Goal: Information Seeking & Learning: Compare options

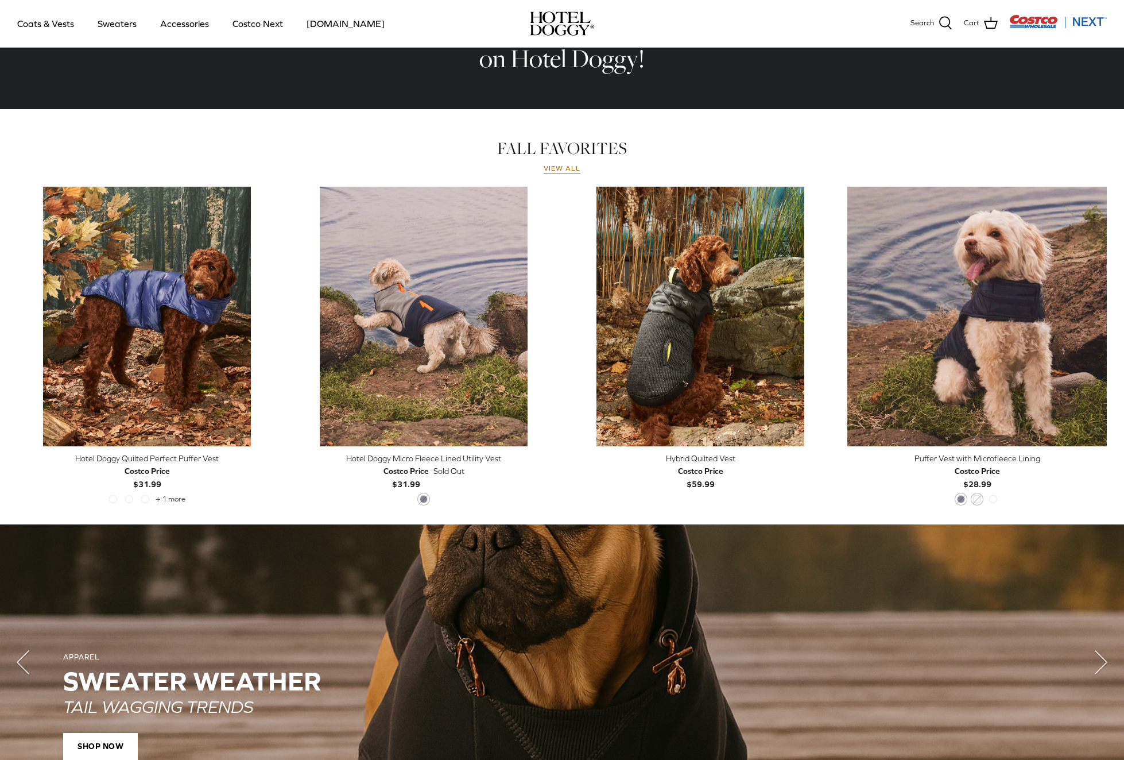
scroll to position [384, 0]
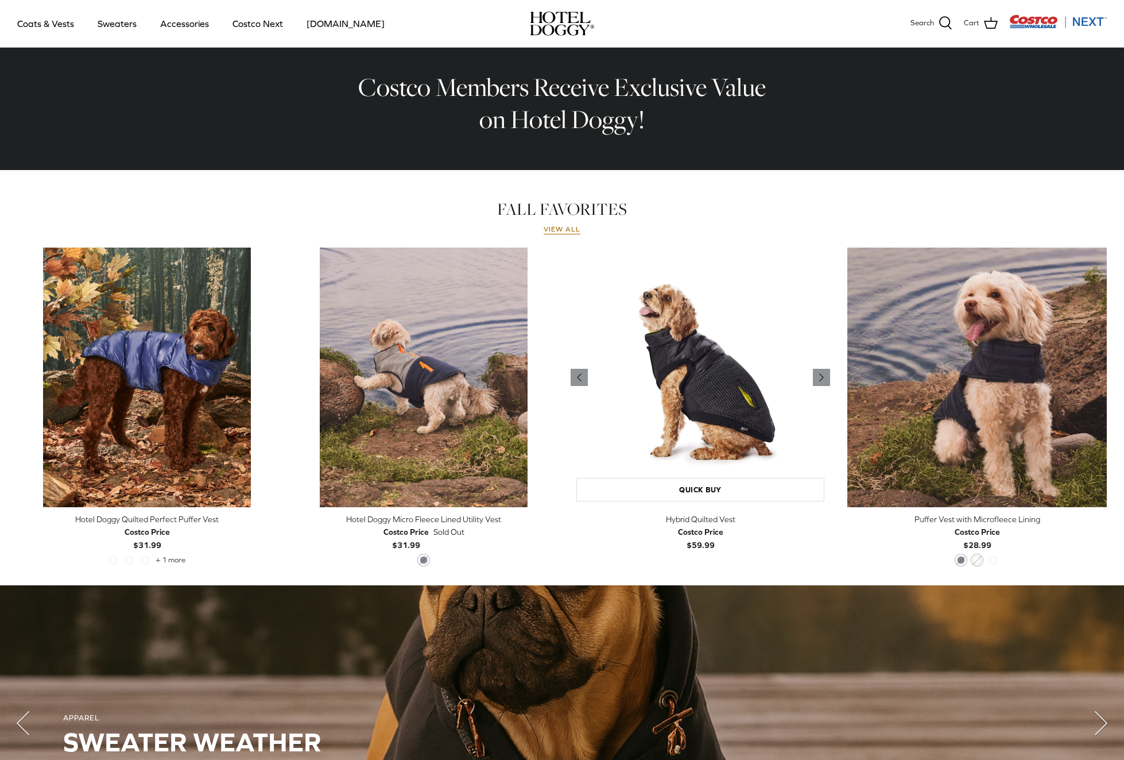
click at [676, 350] on img "Hybrid Quilted Vest" at bounding box center [701, 378] width 260 height 260
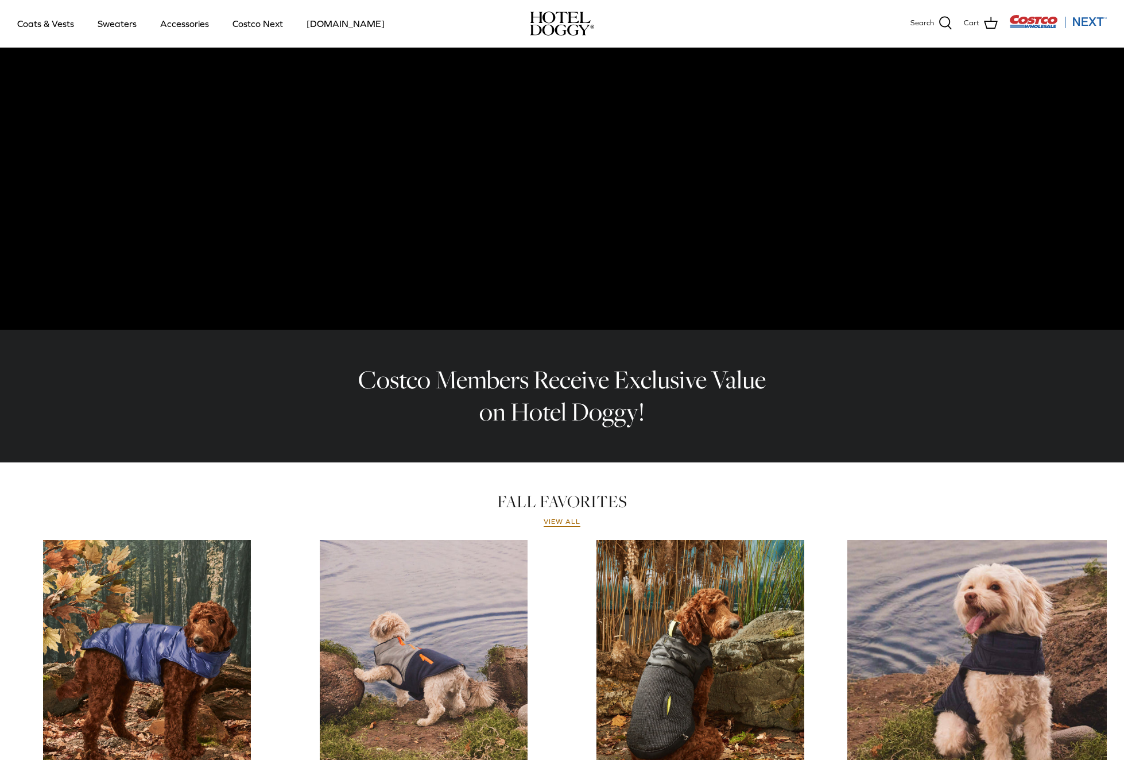
scroll to position [330, 0]
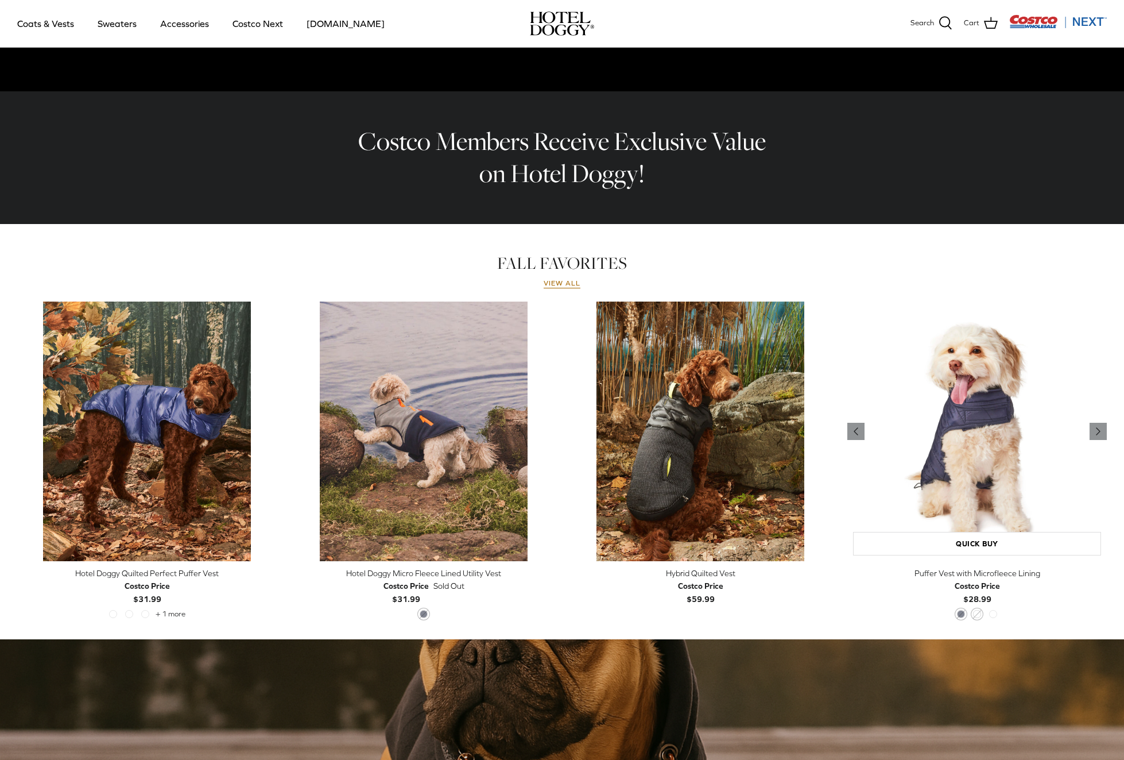
click at [987, 401] on img "Puffer Vest with Microfleece Lining" at bounding box center [978, 432] width 260 height 260
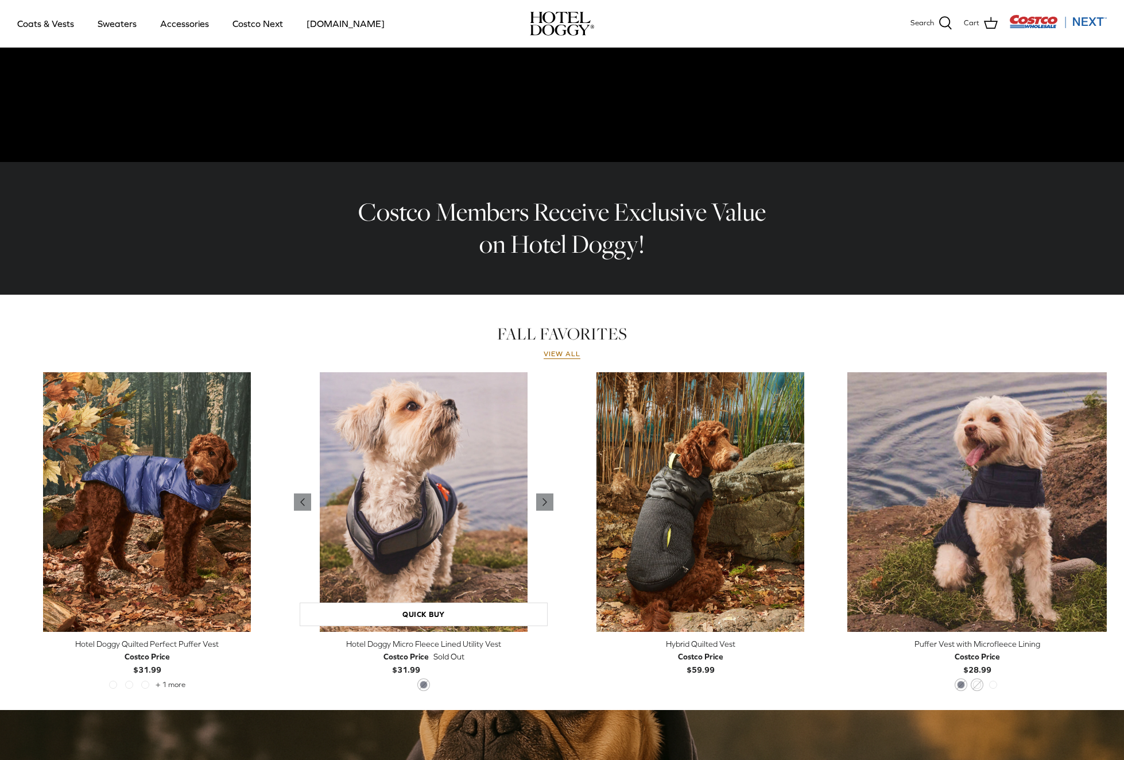
scroll to position [267, 0]
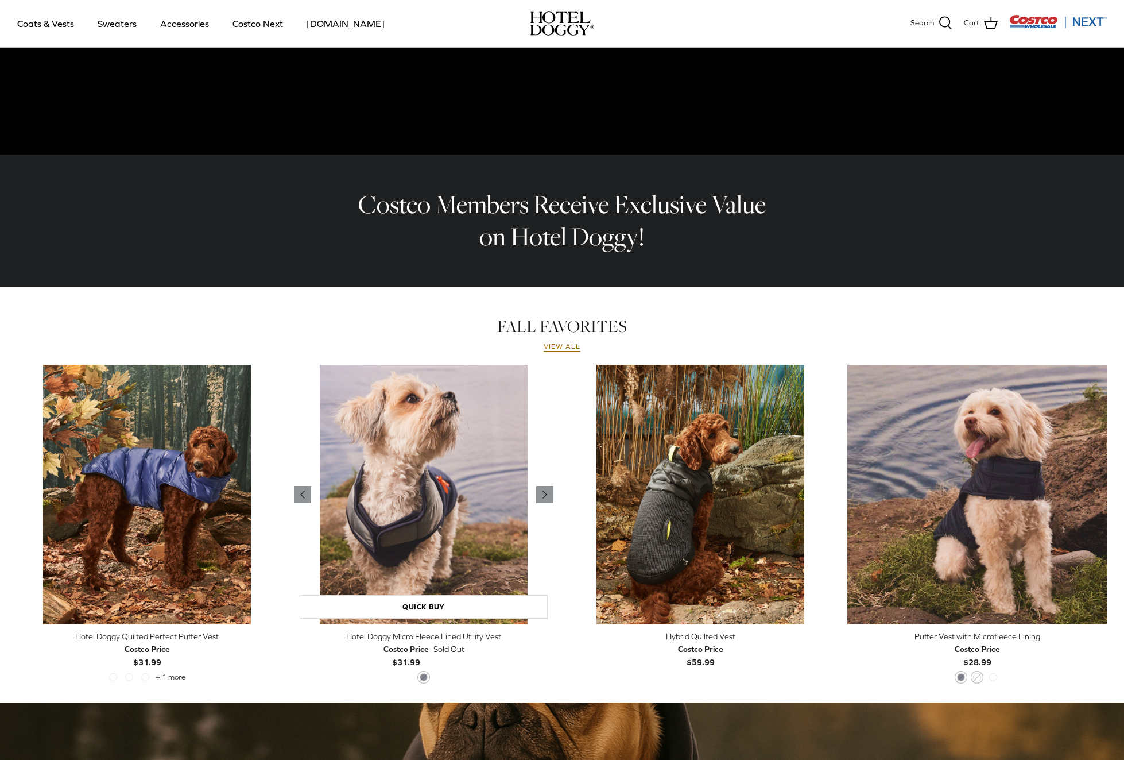
click at [396, 523] on img "Hotel Doggy Micro Fleece Lined Utility Vest" at bounding box center [424, 495] width 260 height 260
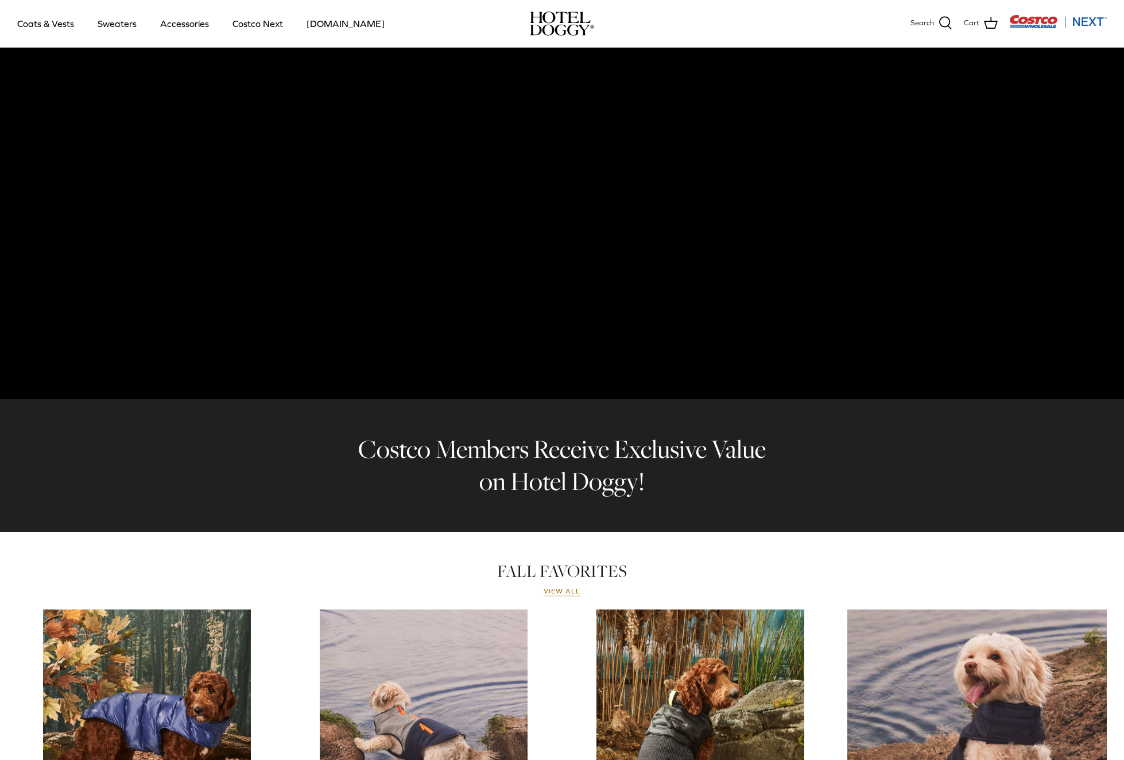
scroll to position [187, 0]
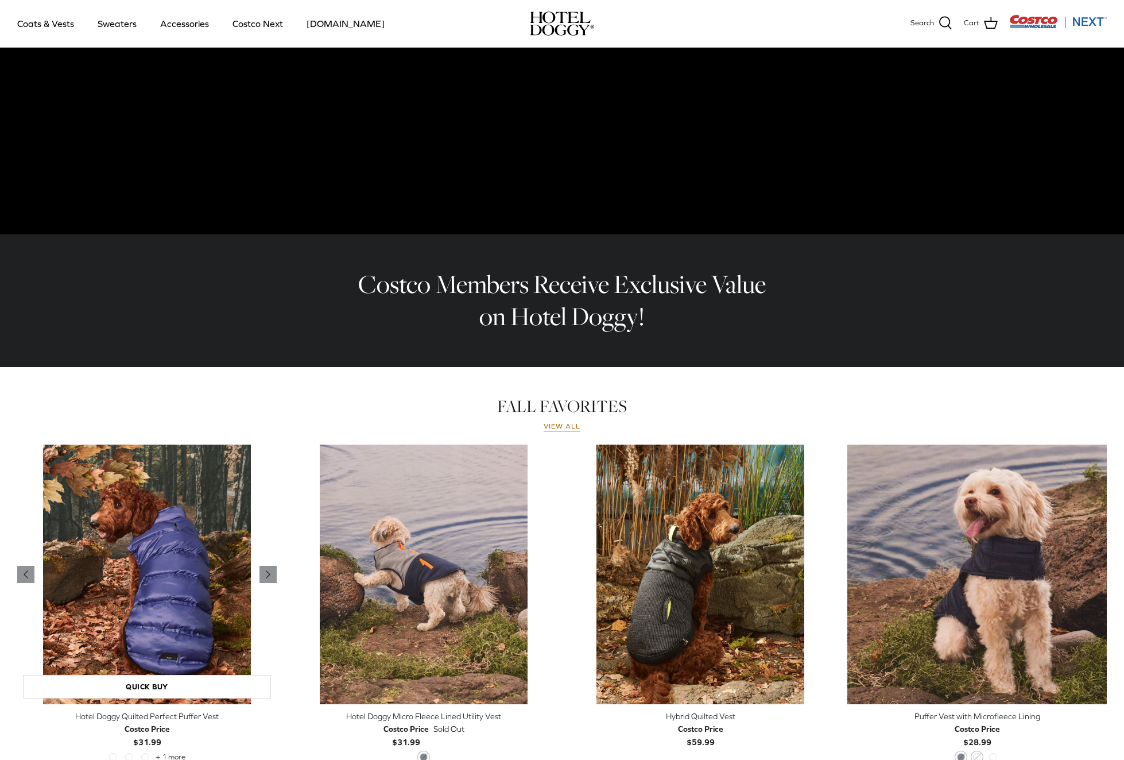
click at [194, 564] on img "Hotel Doggy Quilted Perfect Puffer Vest" at bounding box center [147, 575] width 260 height 260
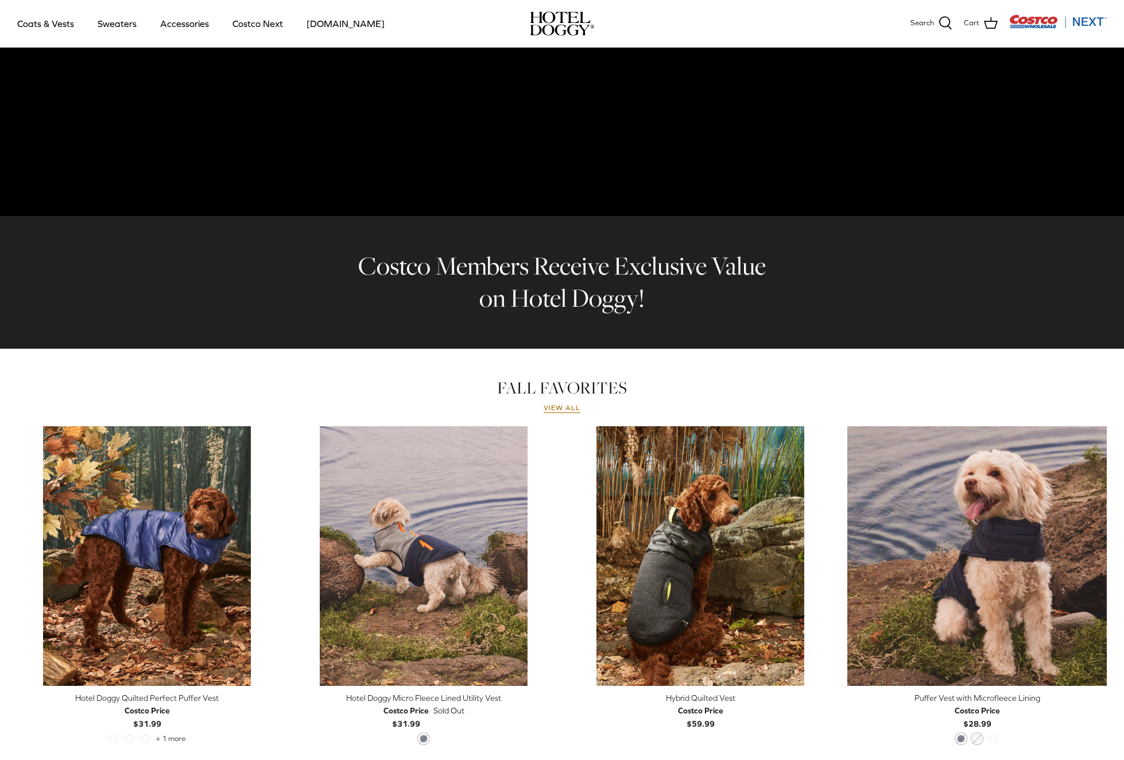
scroll to position [508, 0]
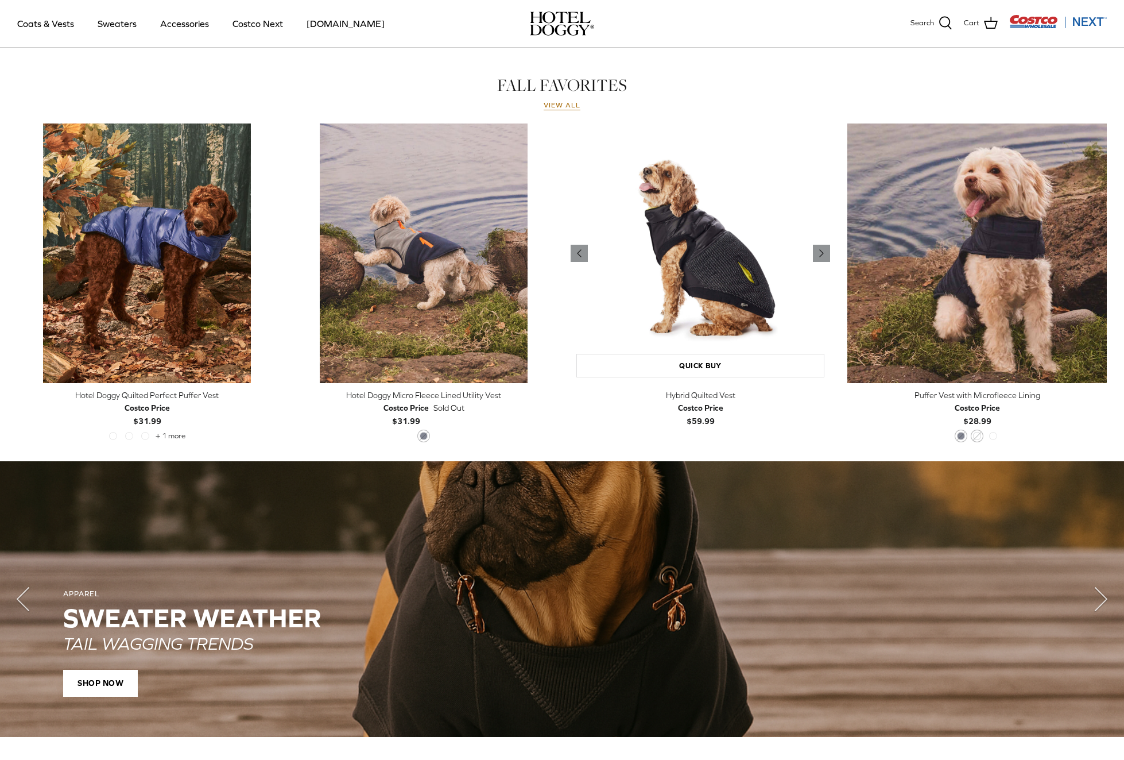
click at [710, 274] on img "Hybrid Quilted Vest" at bounding box center [701, 253] width 260 height 260
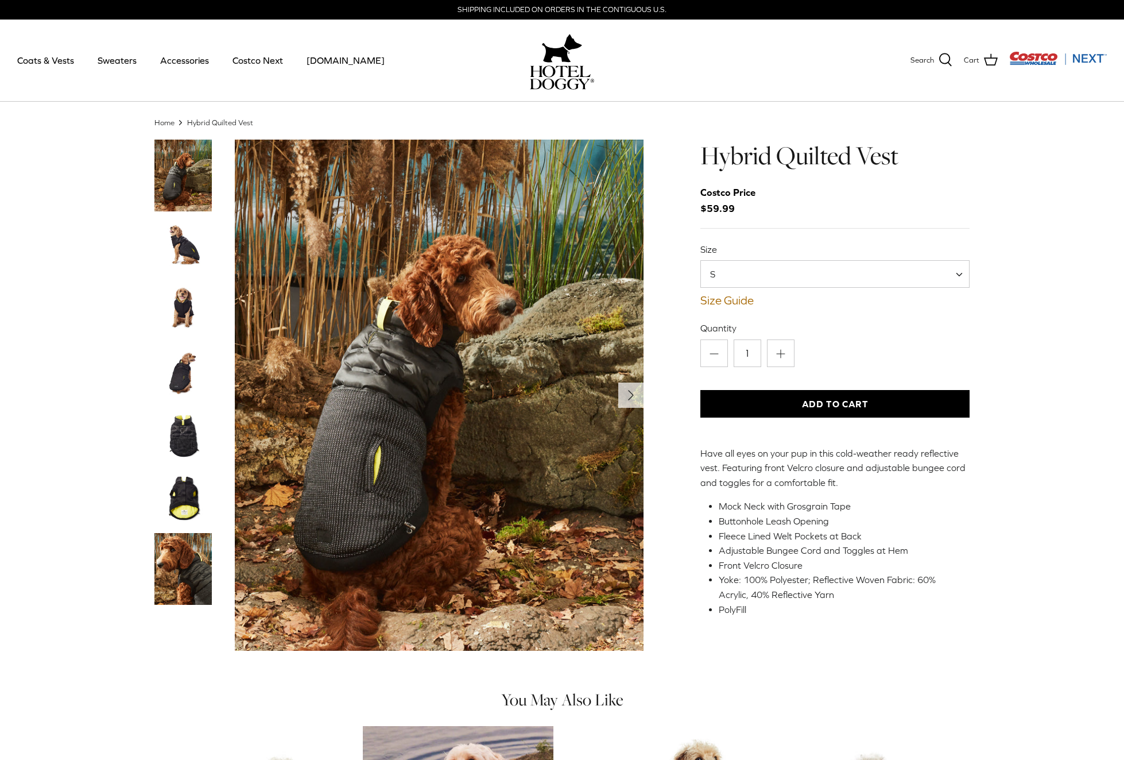
click at [195, 250] on img "Thumbnail Link" at bounding box center [182, 245] width 57 height 57
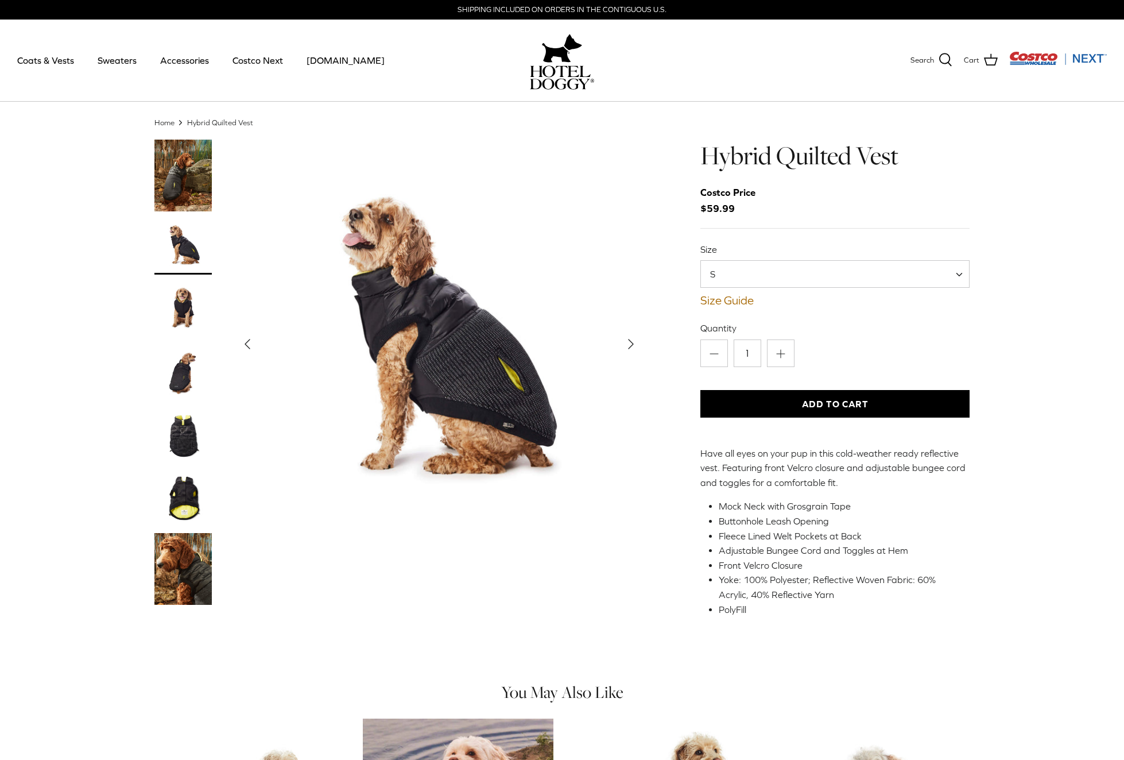
click at [180, 306] on img "Thumbnail Link" at bounding box center [182, 308] width 57 height 57
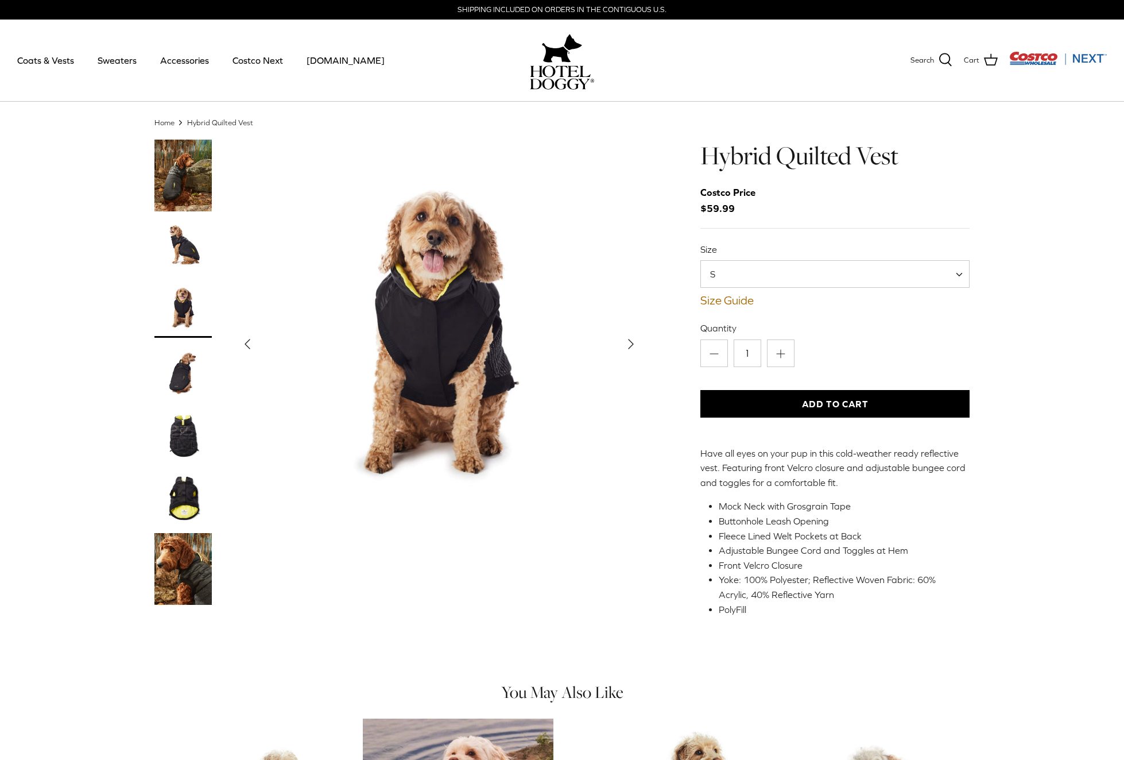
click at [183, 374] on img "Thumbnail Link" at bounding box center [182, 371] width 57 height 57
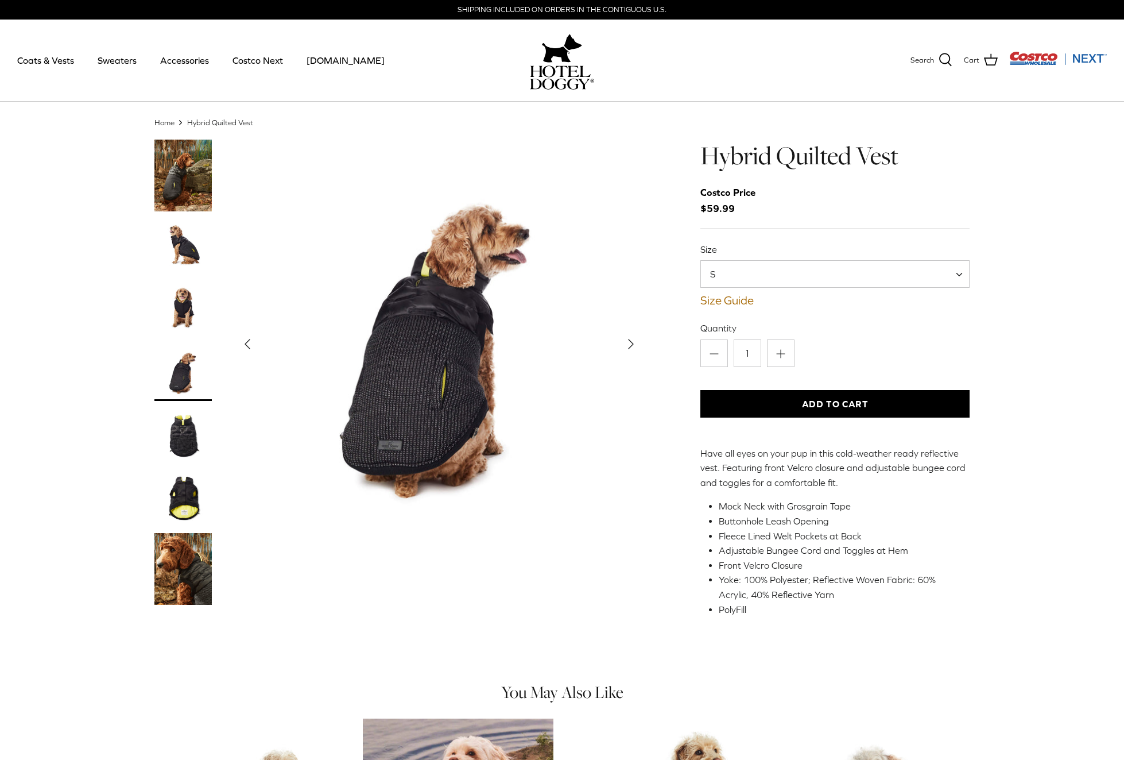
click at [200, 440] on img "Thumbnail Link" at bounding box center [182, 435] width 57 height 57
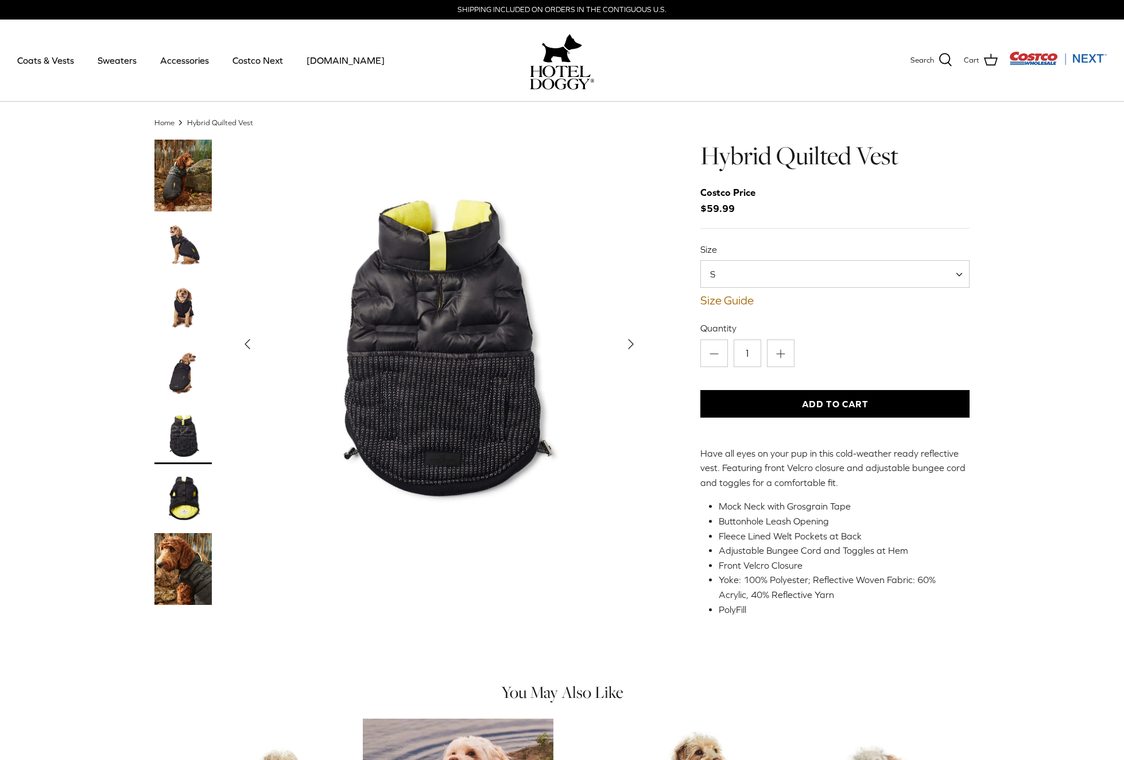
click at [183, 490] on img "Thumbnail Link" at bounding box center [182, 498] width 57 height 57
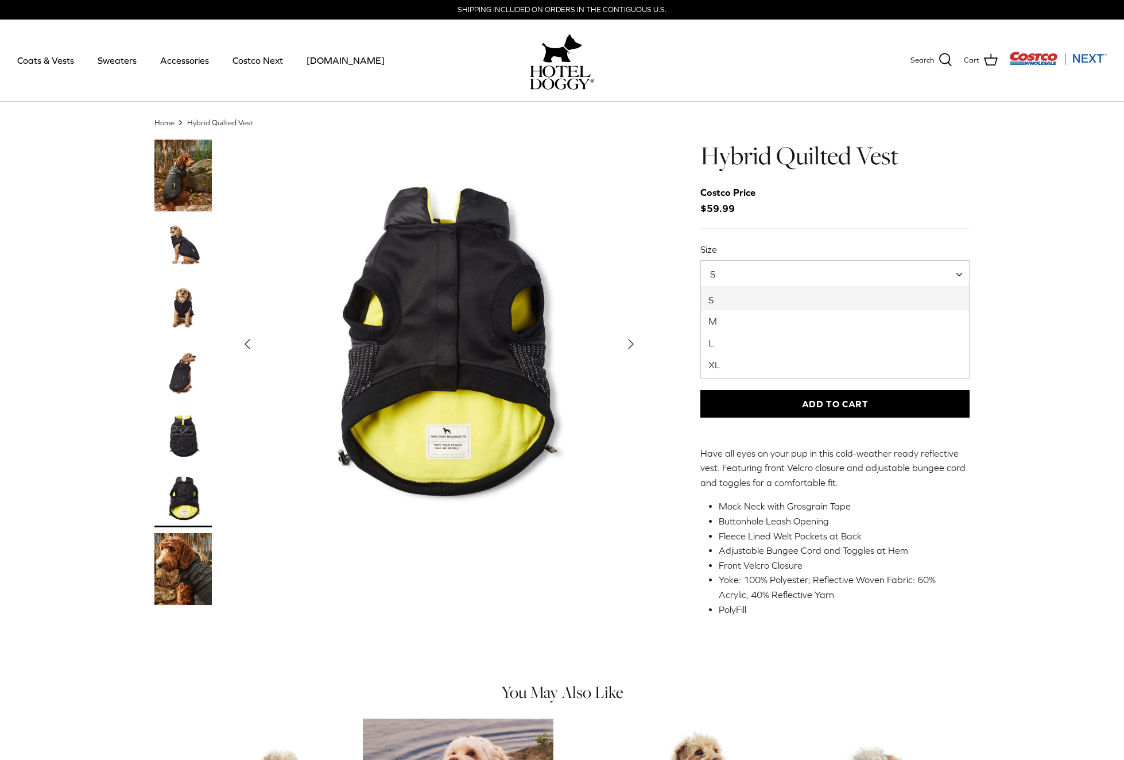
click at [845, 266] on span "S" at bounding box center [835, 274] width 269 height 28
click at [1031, 347] on div "Home Right Hybrid Quilted Vest Left Right" at bounding box center [562, 386] width 1124 height 538
click at [726, 303] on link "Size Guide" at bounding box center [835, 300] width 269 height 14
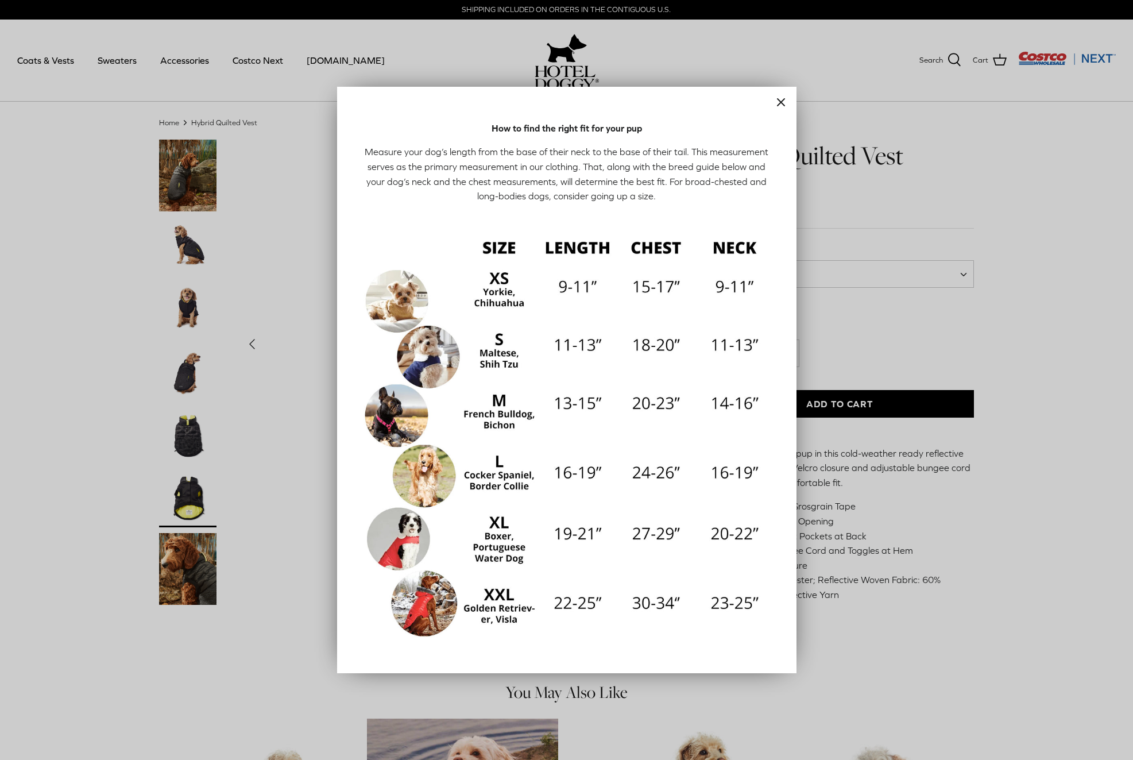
click at [969, 512] on div at bounding box center [566, 380] width 1133 height 760
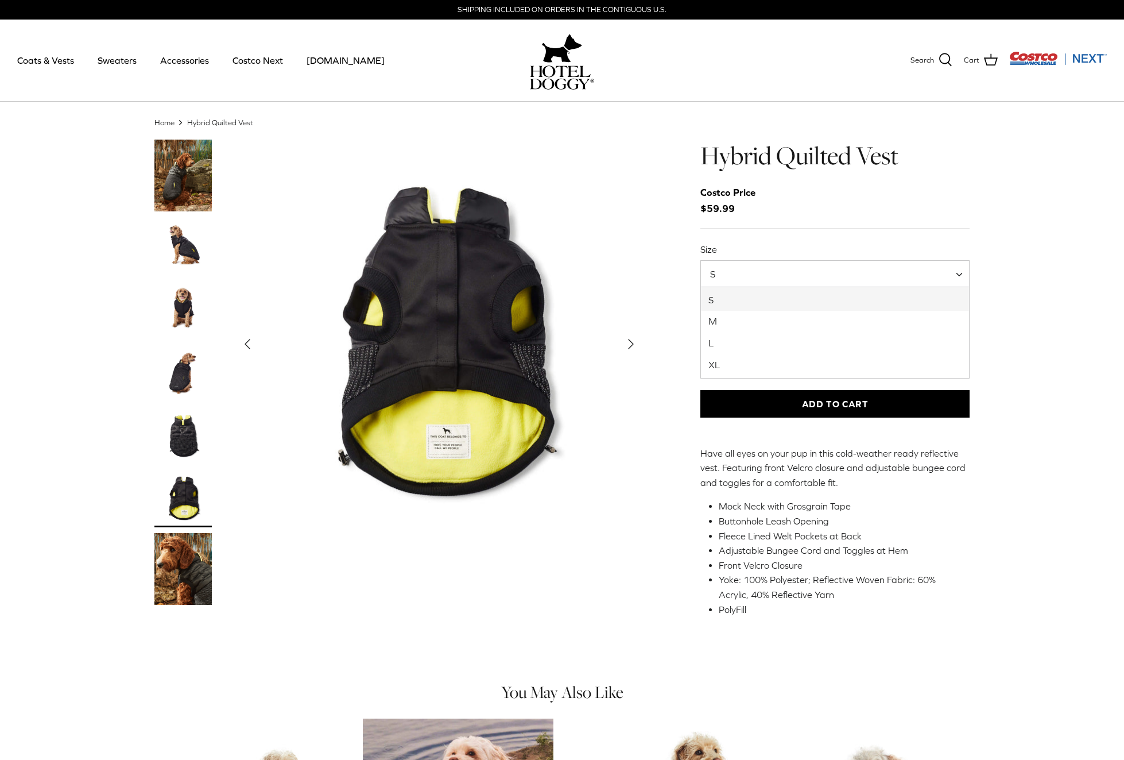
click at [789, 266] on span "S" at bounding box center [835, 274] width 269 height 28
select select "XL"
click at [779, 264] on span "XL" at bounding box center [835, 274] width 269 height 28
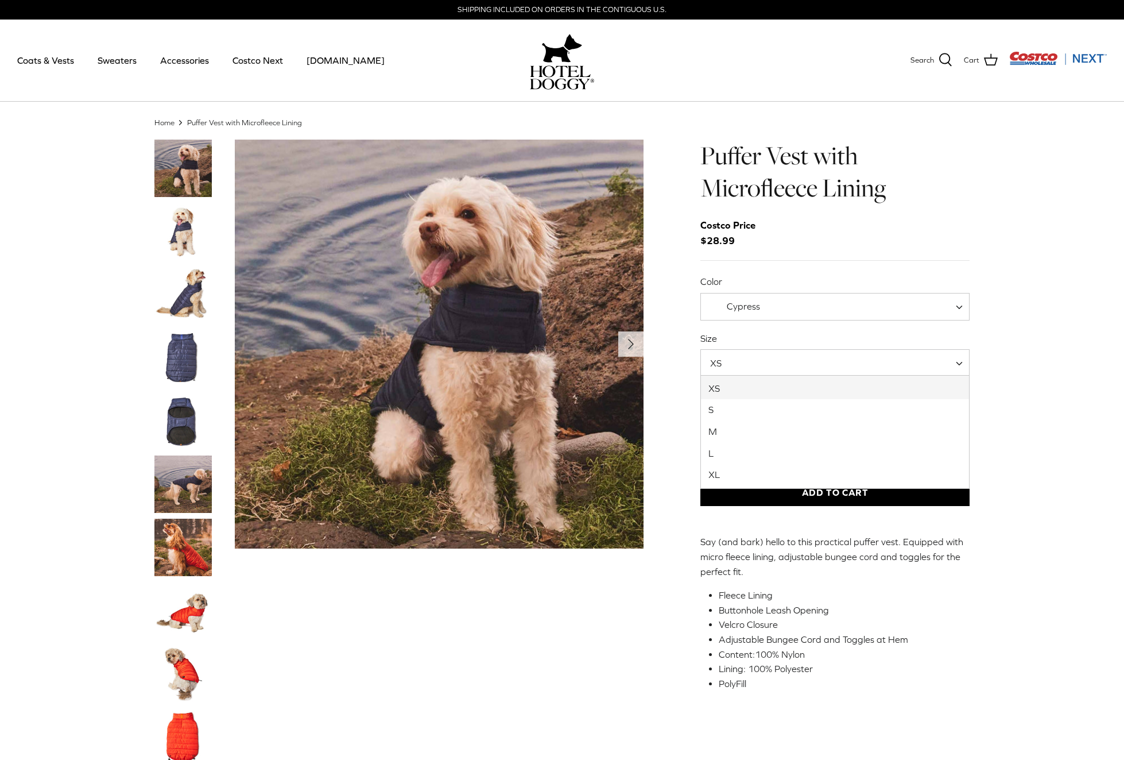
click at [825, 364] on span "XS" at bounding box center [835, 363] width 269 height 28
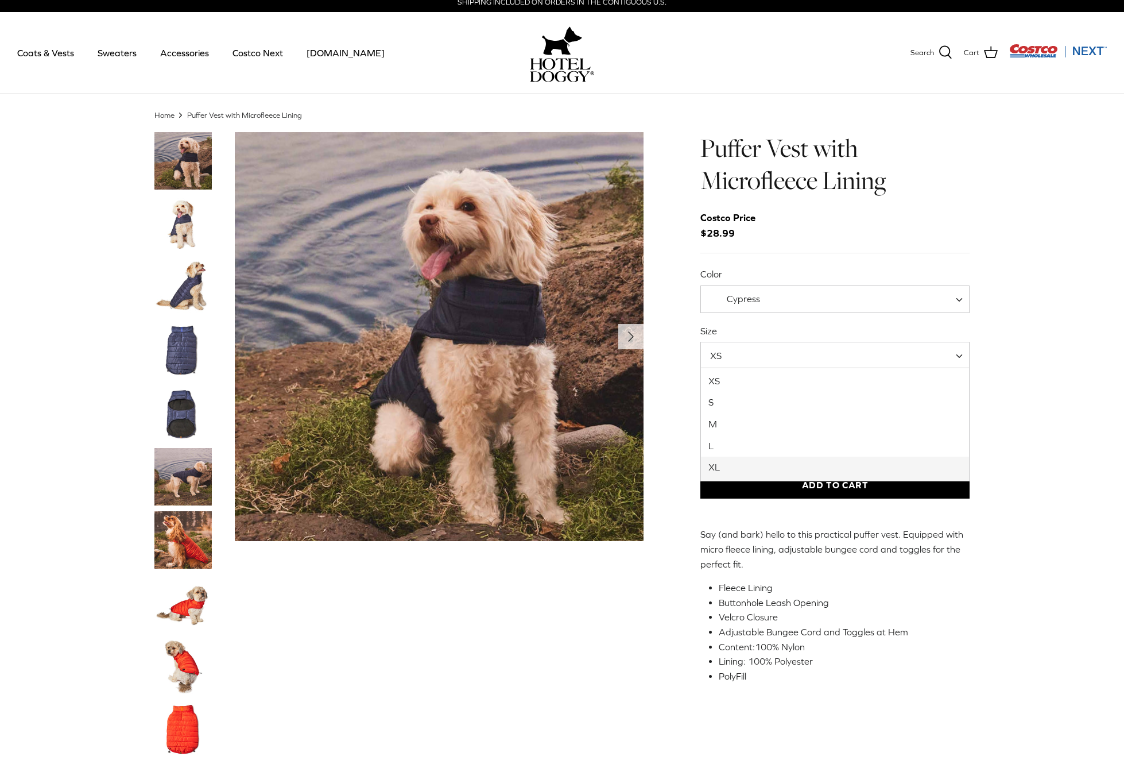
click at [771, 295] on span "Cypress" at bounding box center [742, 299] width 82 height 12
click at [802, 294] on span "Orange Rust" at bounding box center [835, 299] width 269 height 28
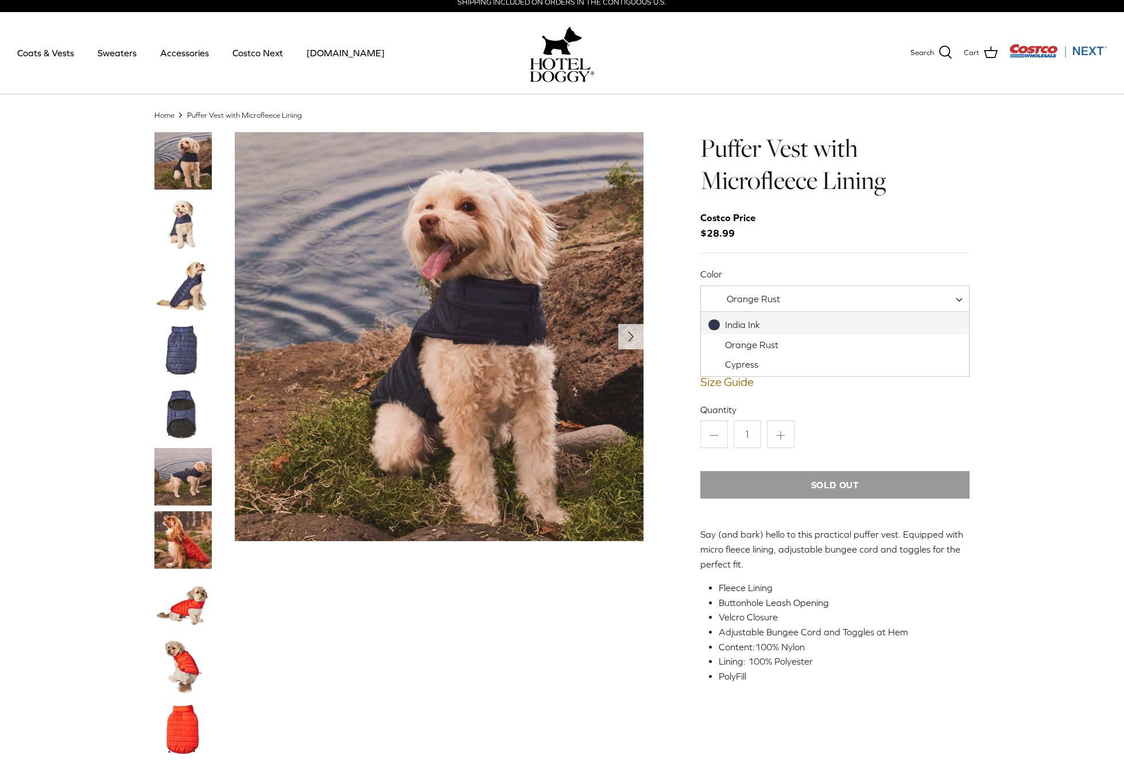
select select "India Ink"
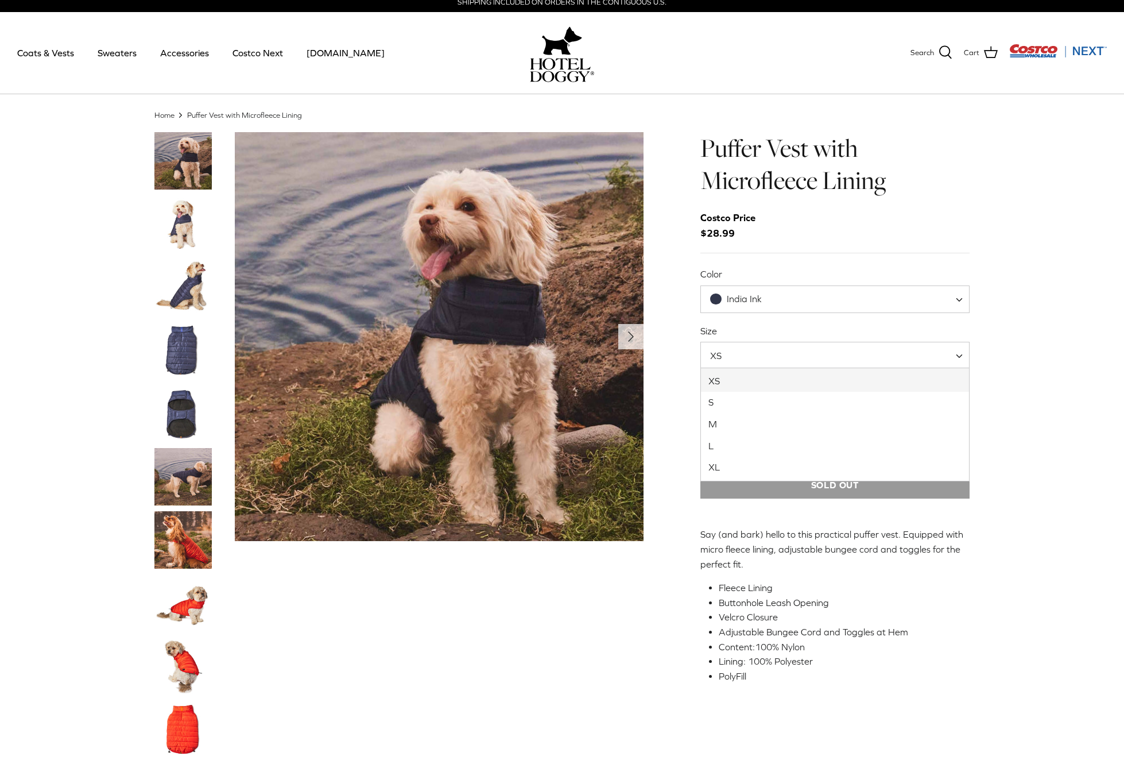
click at [762, 355] on span "XS" at bounding box center [835, 356] width 269 height 28
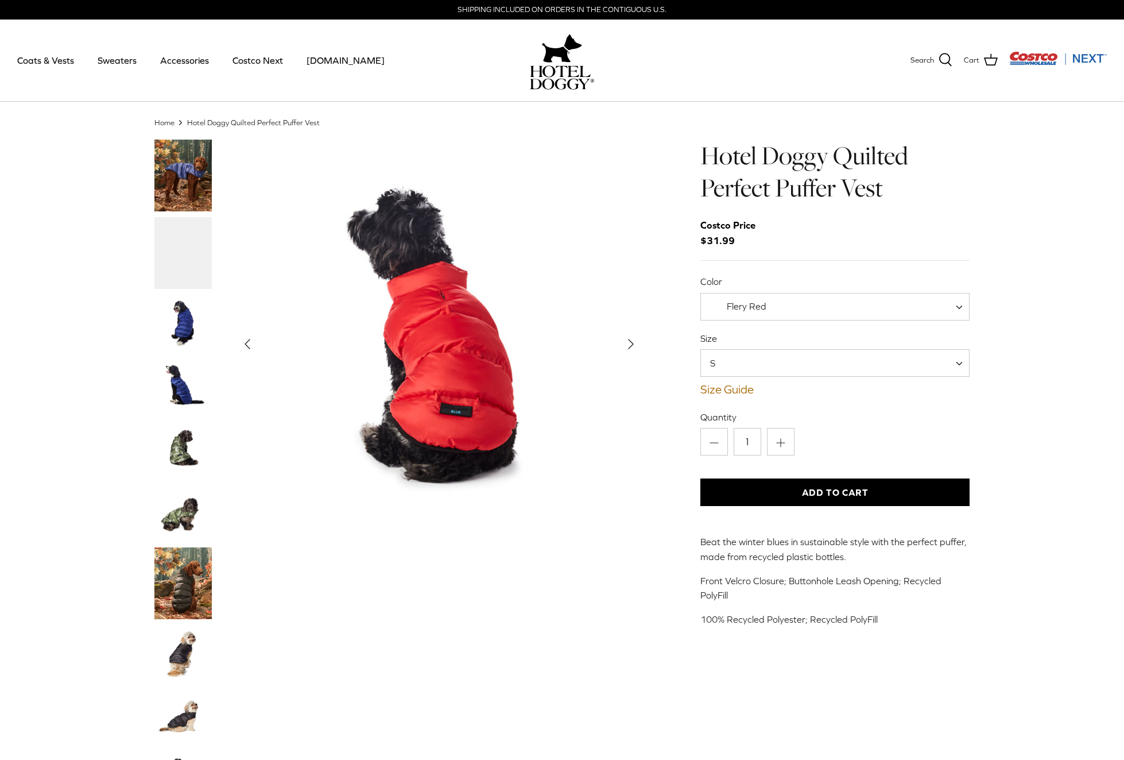
click at [782, 351] on span "S" at bounding box center [835, 363] width 269 height 28
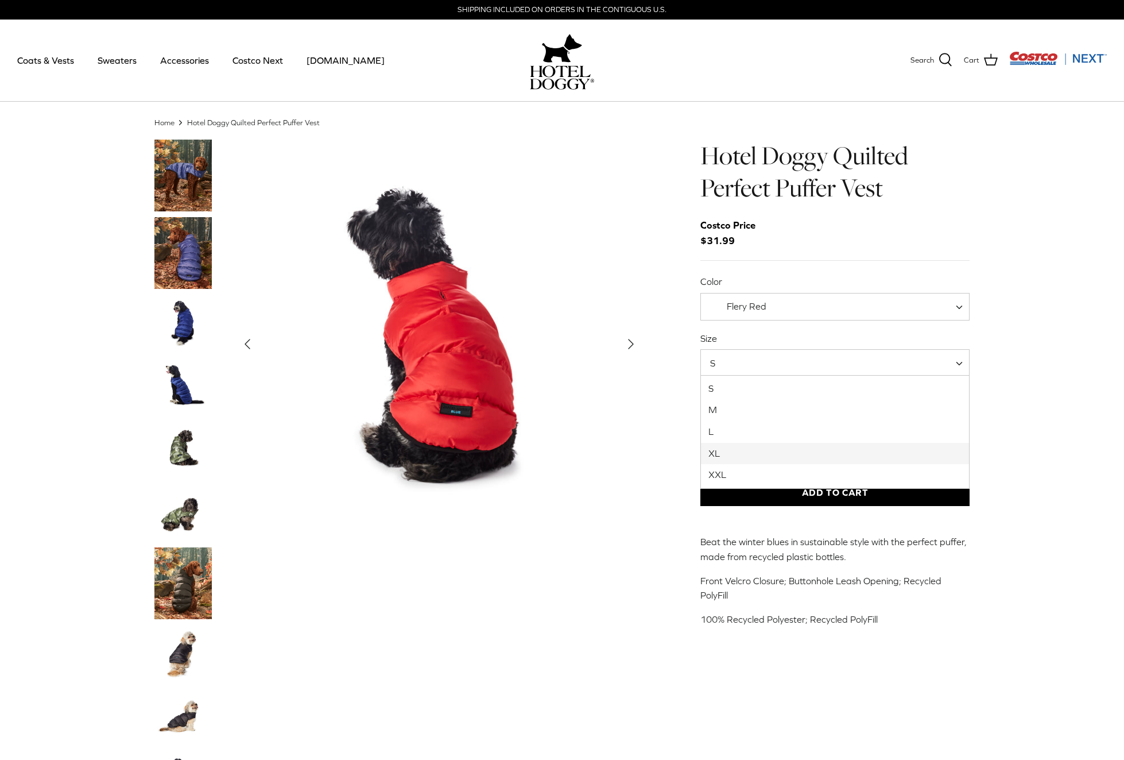
click at [192, 261] on img "Thumbnail Link" at bounding box center [182, 253] width 57 height 72
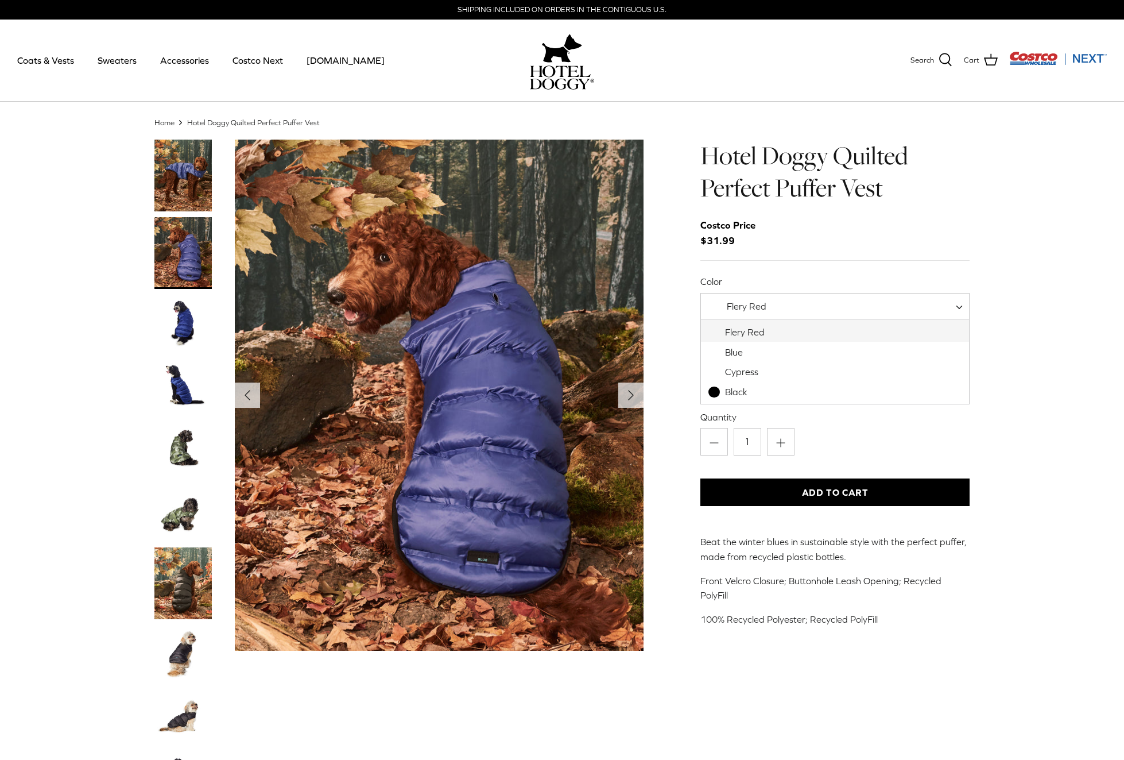
click at [832, 312] on span "Flery Red" at bounding box center [835, 307] width 269 height 28
select select "Black"
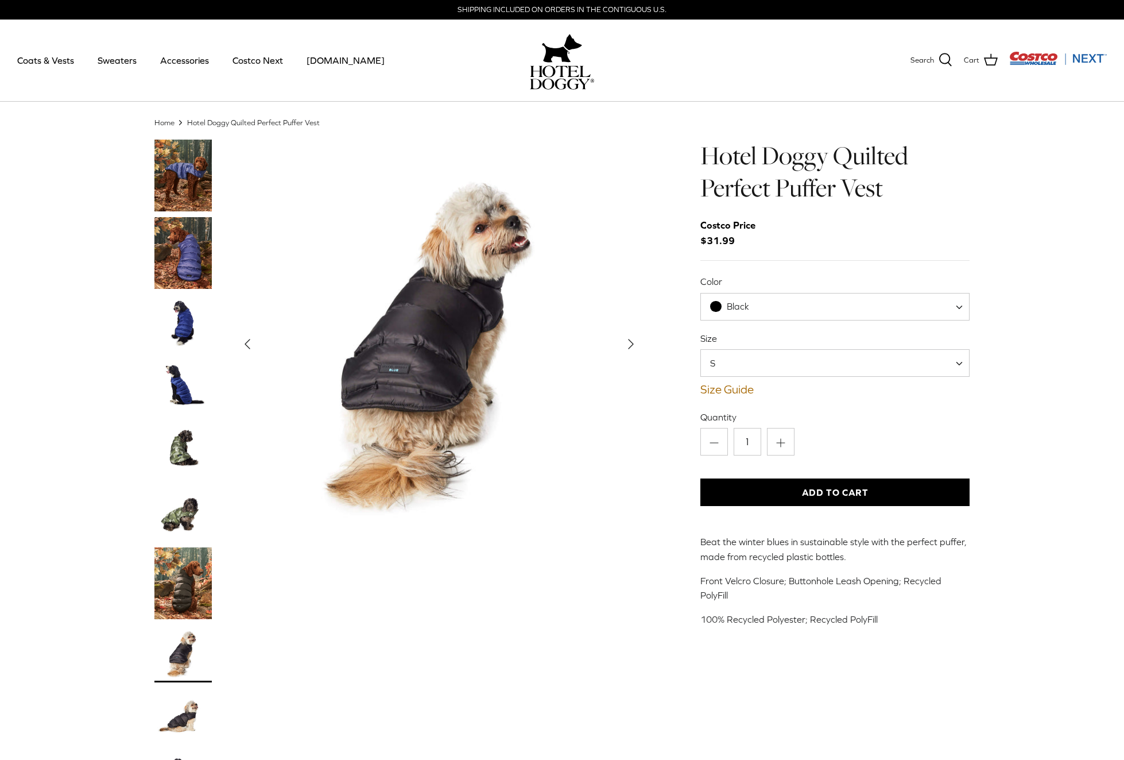
click at [748, 355] on span "S" at bounding box center [835, 363] width 269 height 28
select select "XXL"
click at [185, 577] on img "Thumbnail Link" at bounding box center [182, 583] width 57 height 72
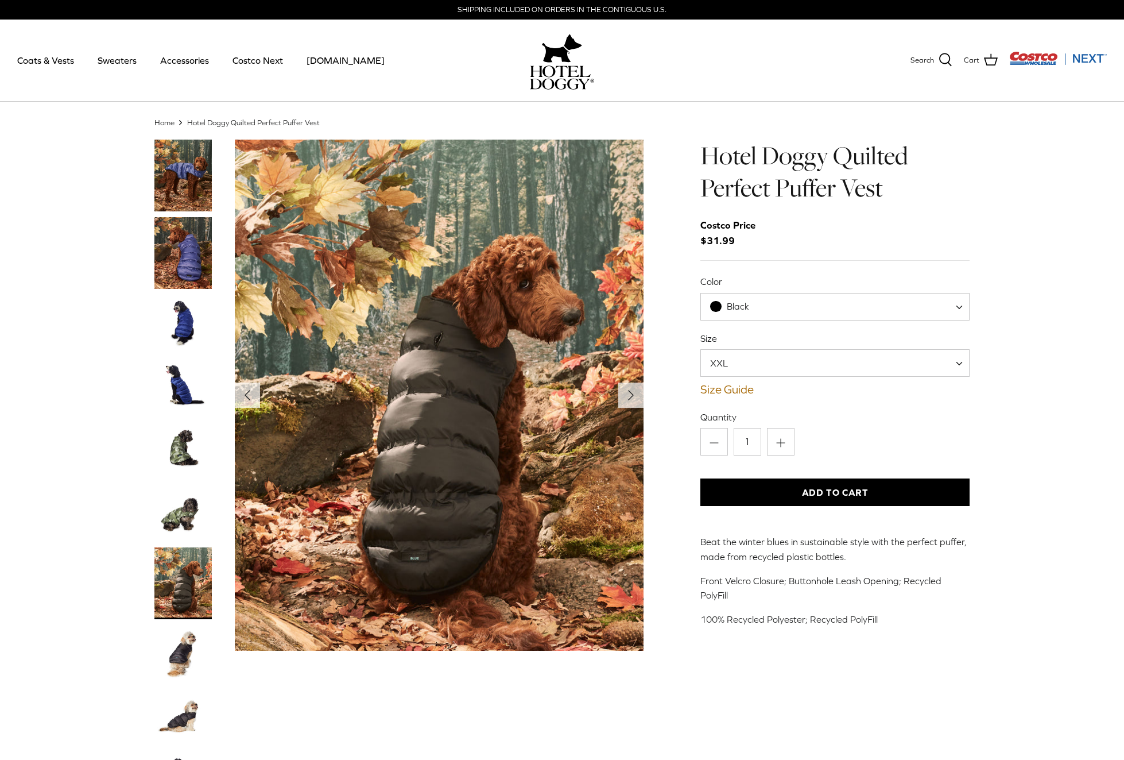
click at [185, 677] on img "Thumbnail Link" at bounding box center [182, 653] width 57 height 57
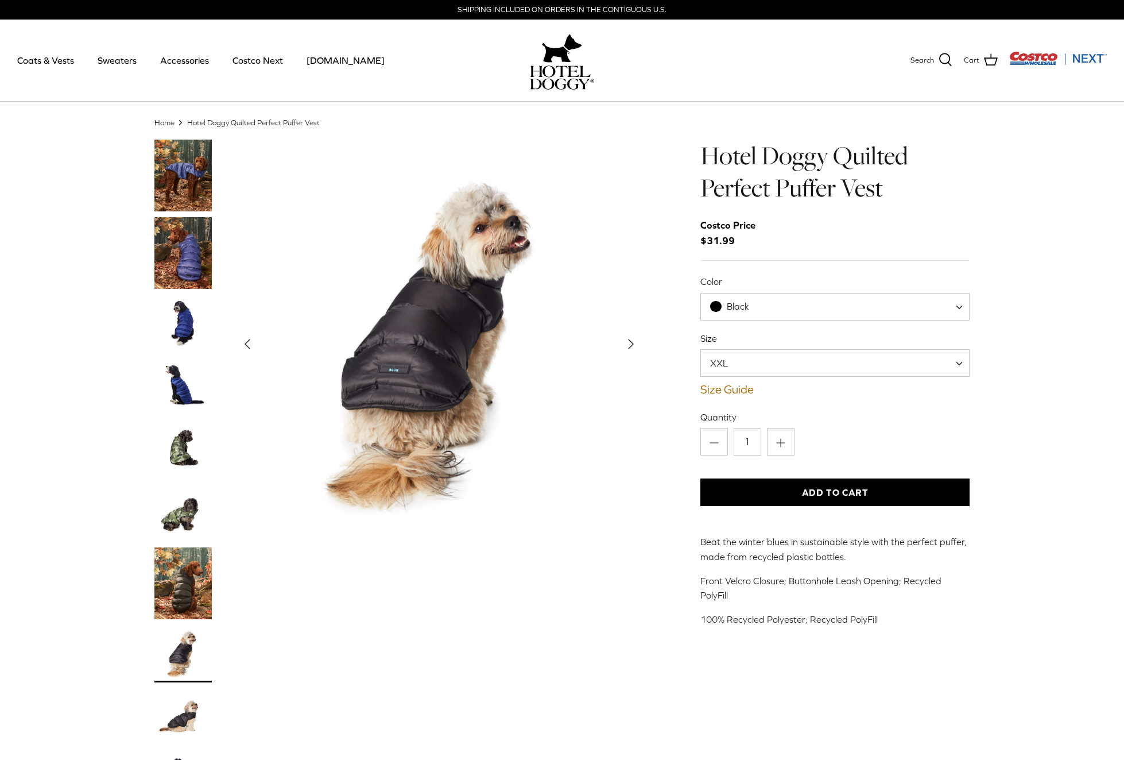
click at [187, 719] on img "Thumbnail Link" at bounding box center [182, 716] width 57 height 57
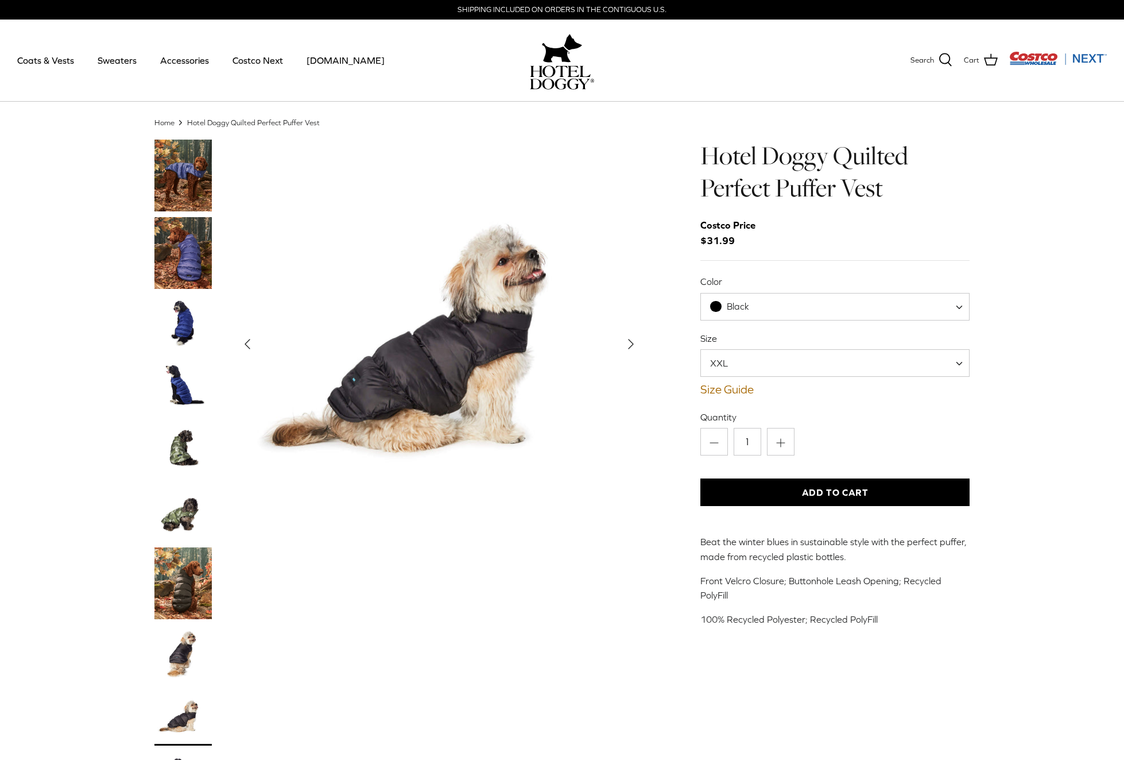
scroll to position [15, 0]
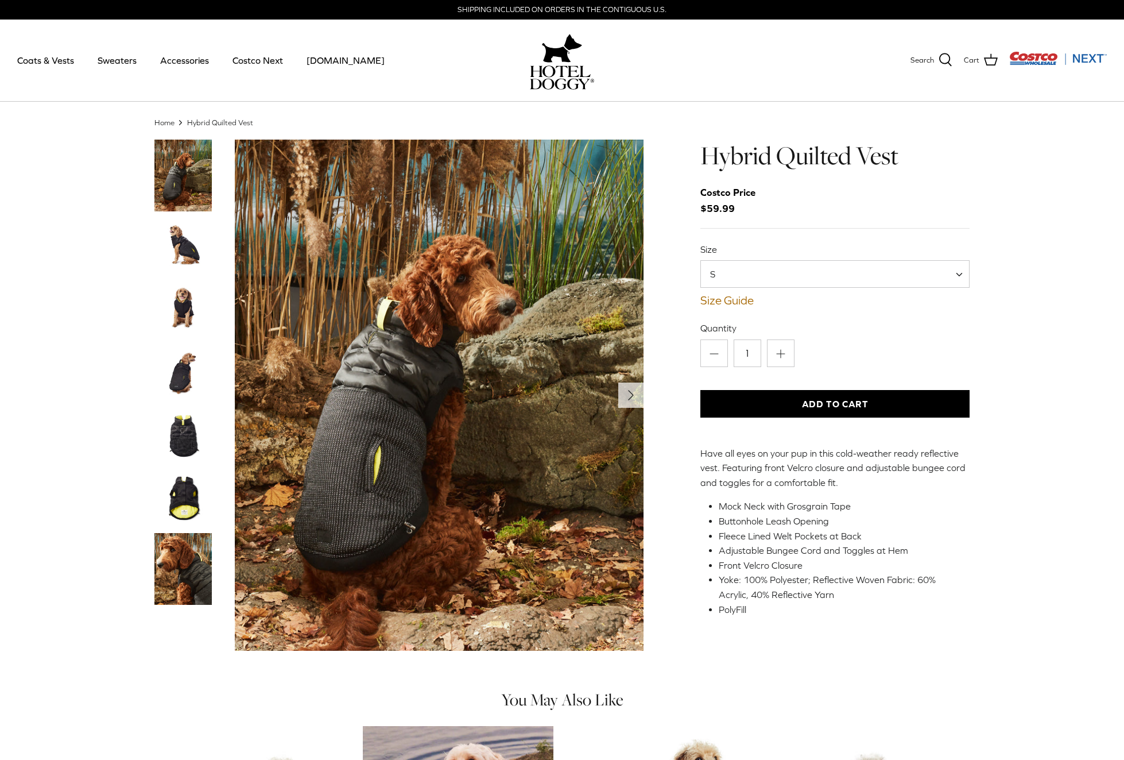
click at [826, 265] on span "S" at bounding box center [835, 274] width 269 height 28
select select "XL"
click at [36, 63] on link "Coats & Vests" at bounding box center [46, 60] width 78 height 39
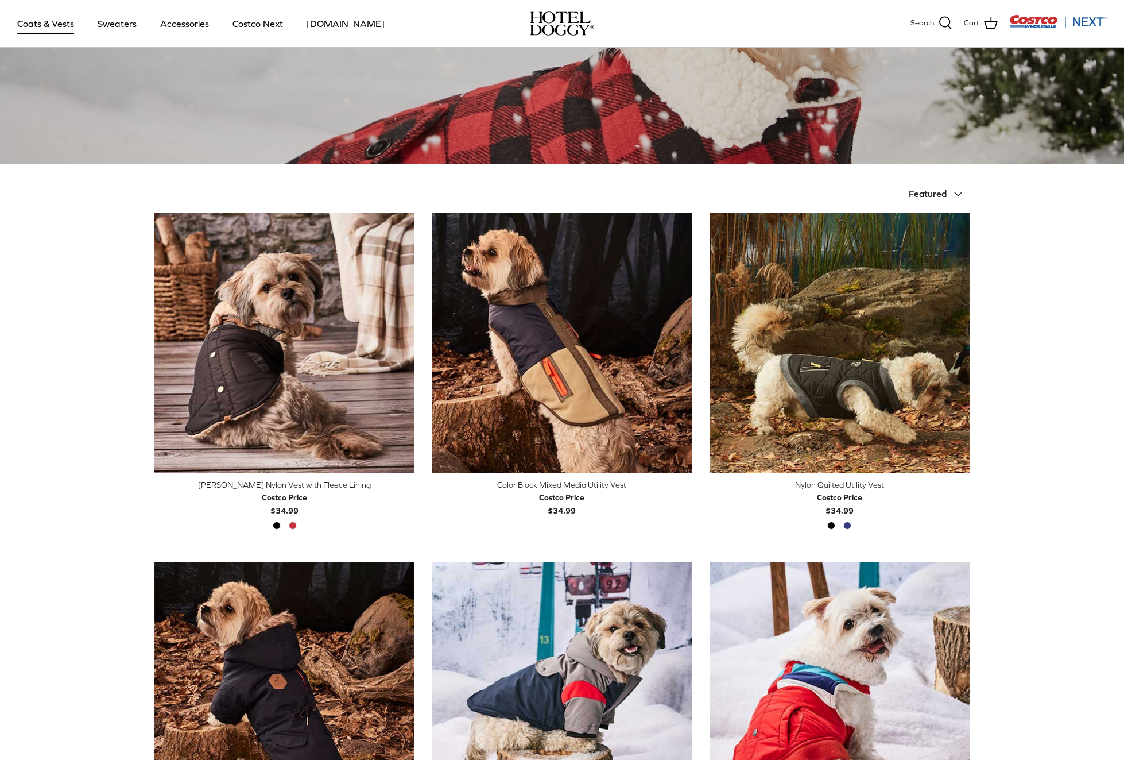
scroll to position [134, 0]
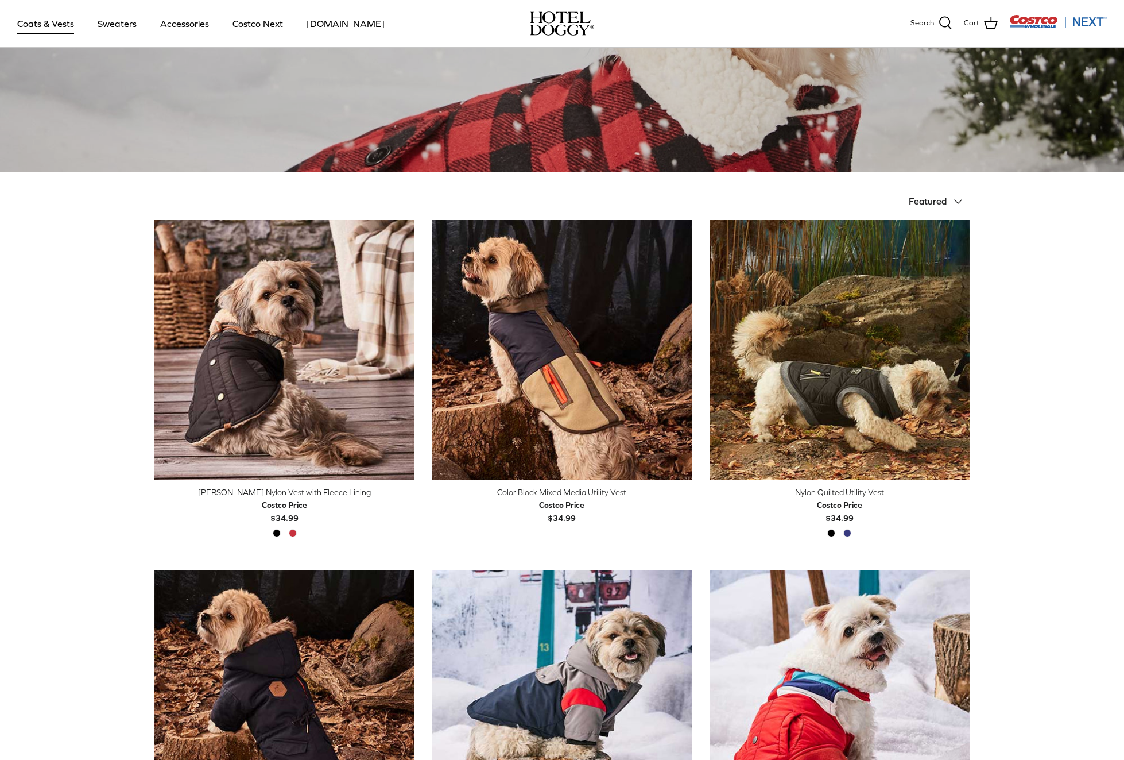
click at [957, 203] on icon "Down" at bounding box center [959, 202] width 14 height 14
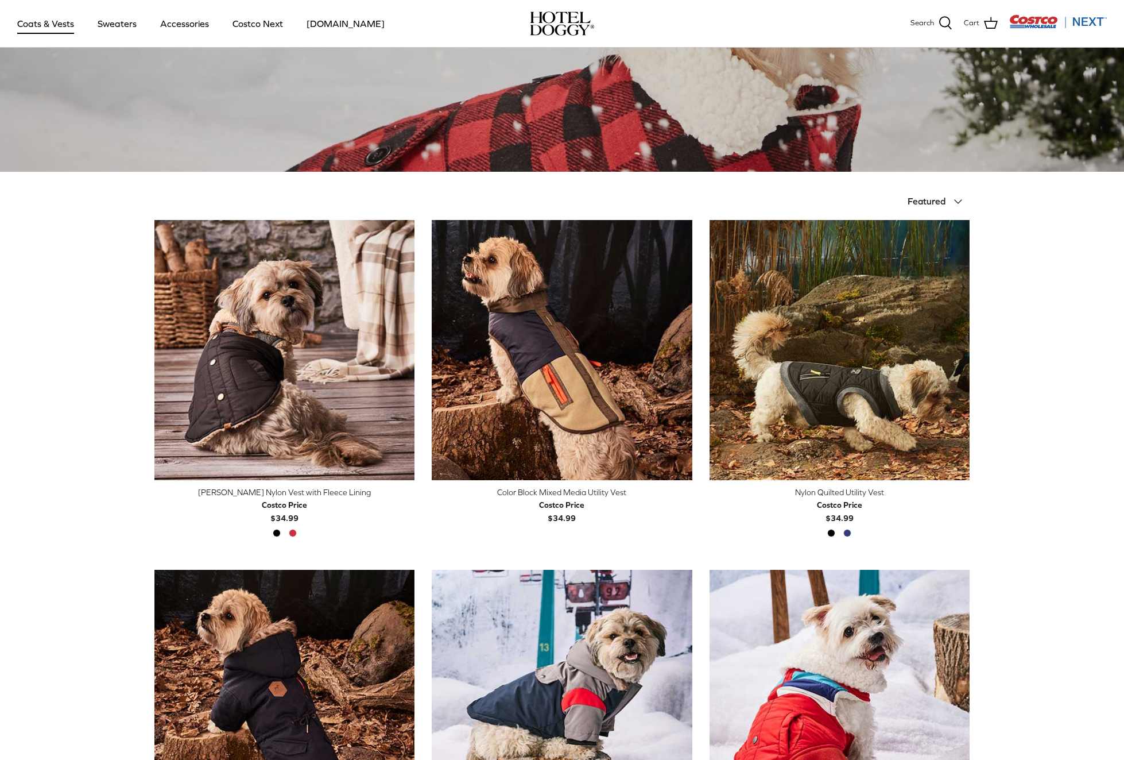
click at [937, 203] on span "Featured" at bounding box center [927, 201] width 38 height 10
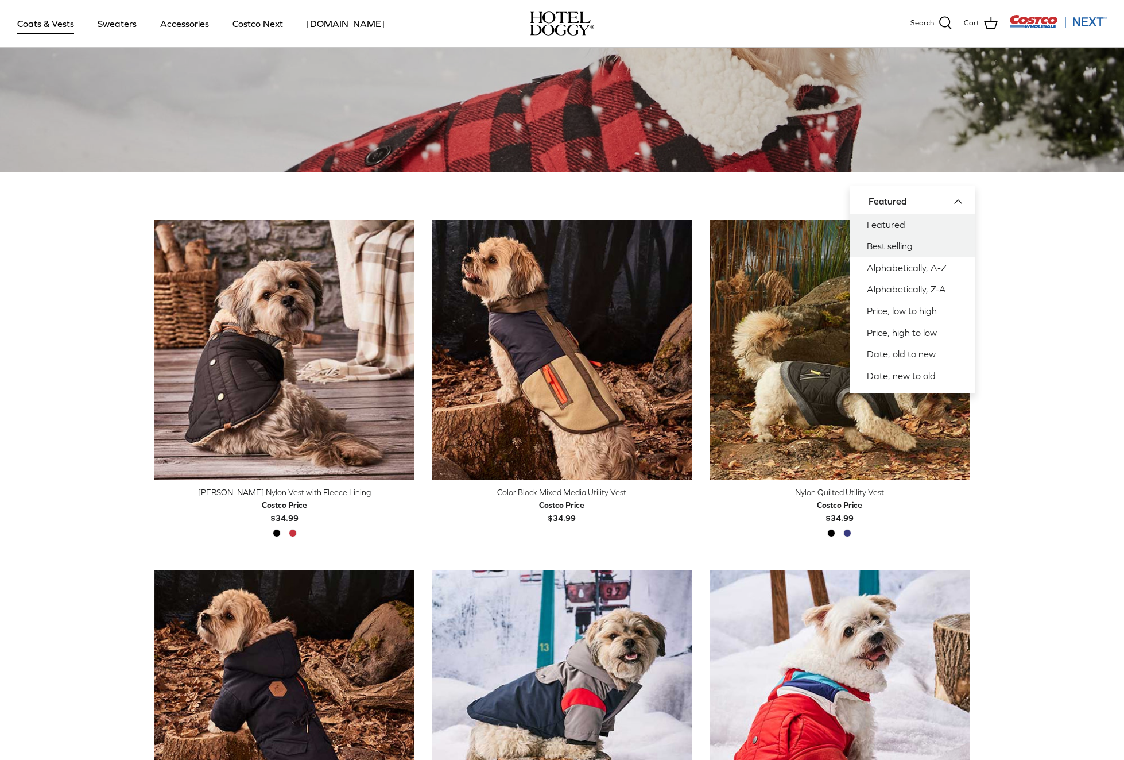
click at [909, 242] on link "Best selling" at bounding box center [913, 246] width 126 height 22
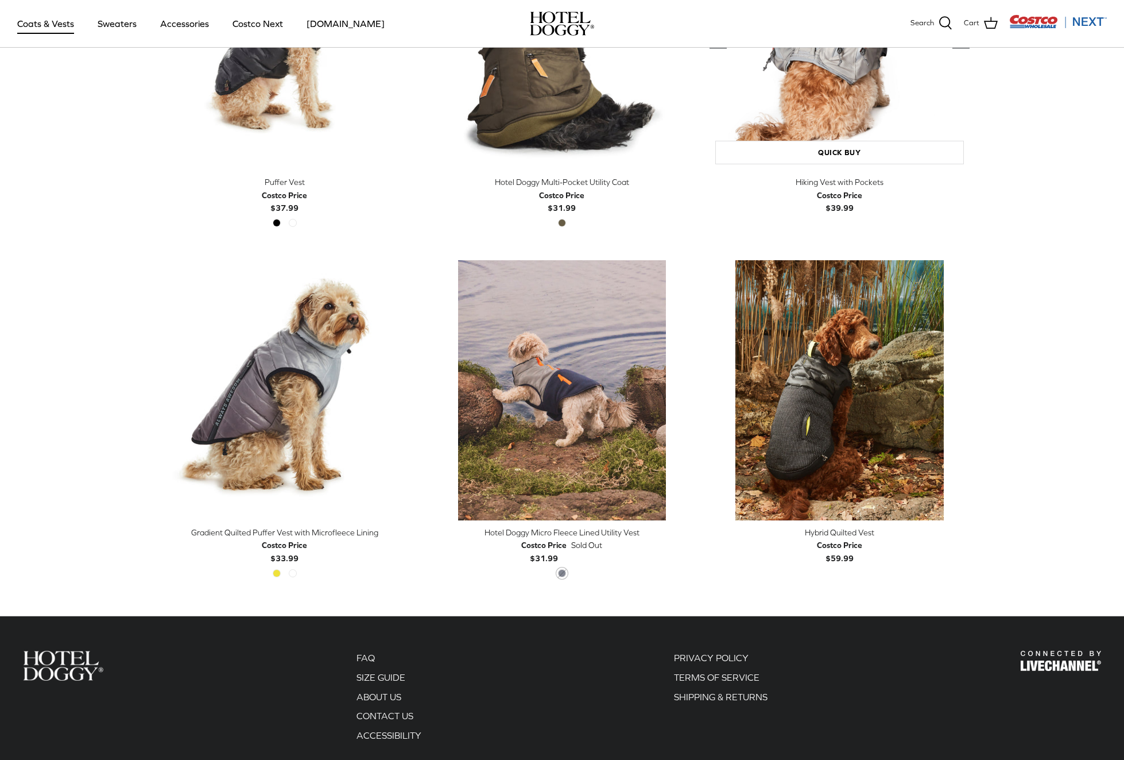
scroll to position [2283, 0]
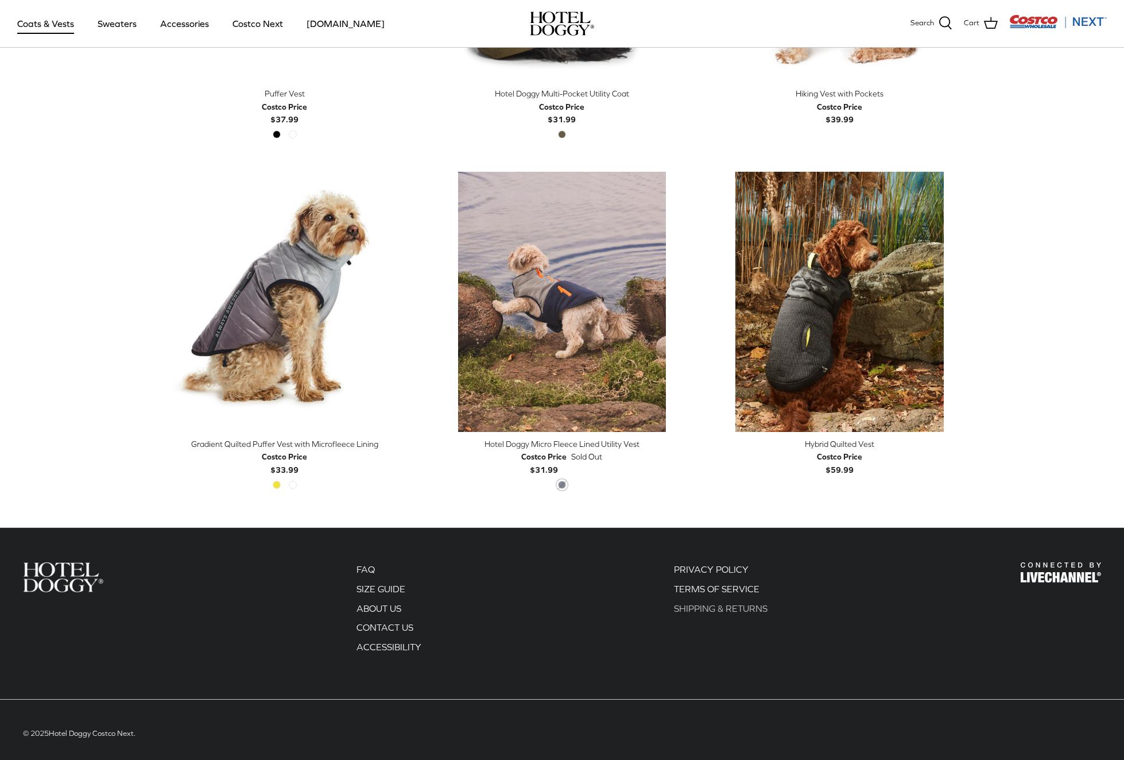
click at [703, 603] on link "SHIPPING & RETURNS" at bounding box center [721, 608] width 94 height 10
